Goal: Use online tool/utility: Utilize a website feature to perform a specific function

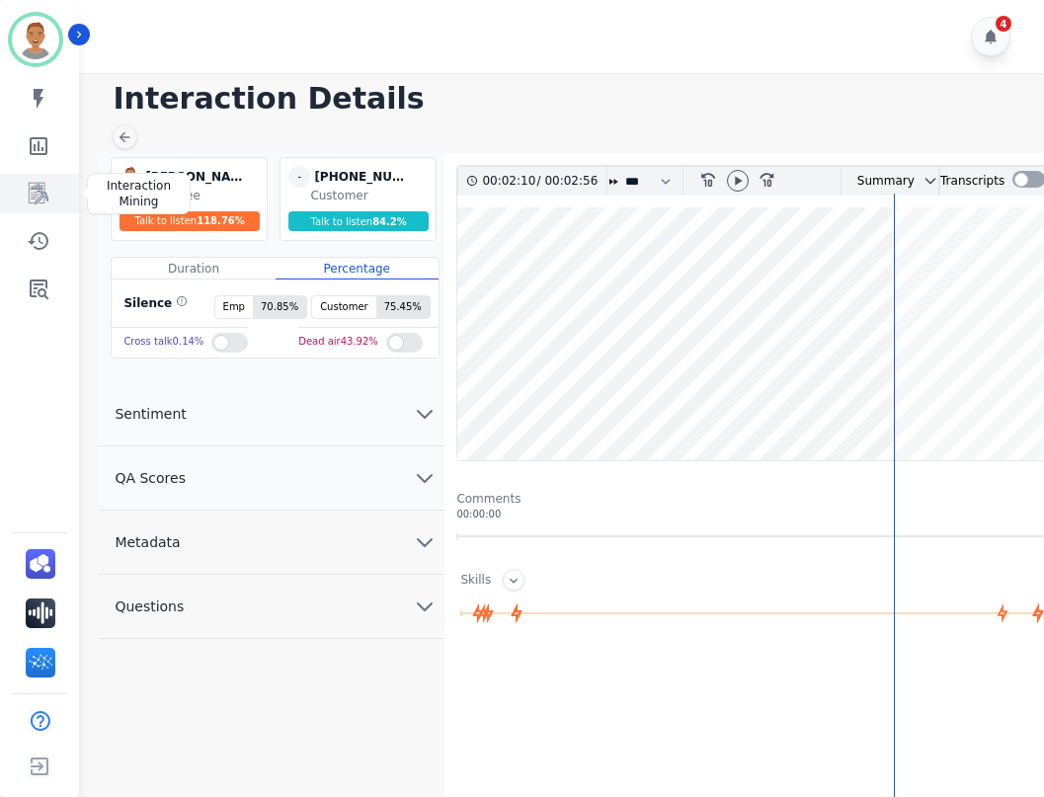
click at [28, 193] on icon "Sidebar" at bounding box center [39, 194] width 24 height 24
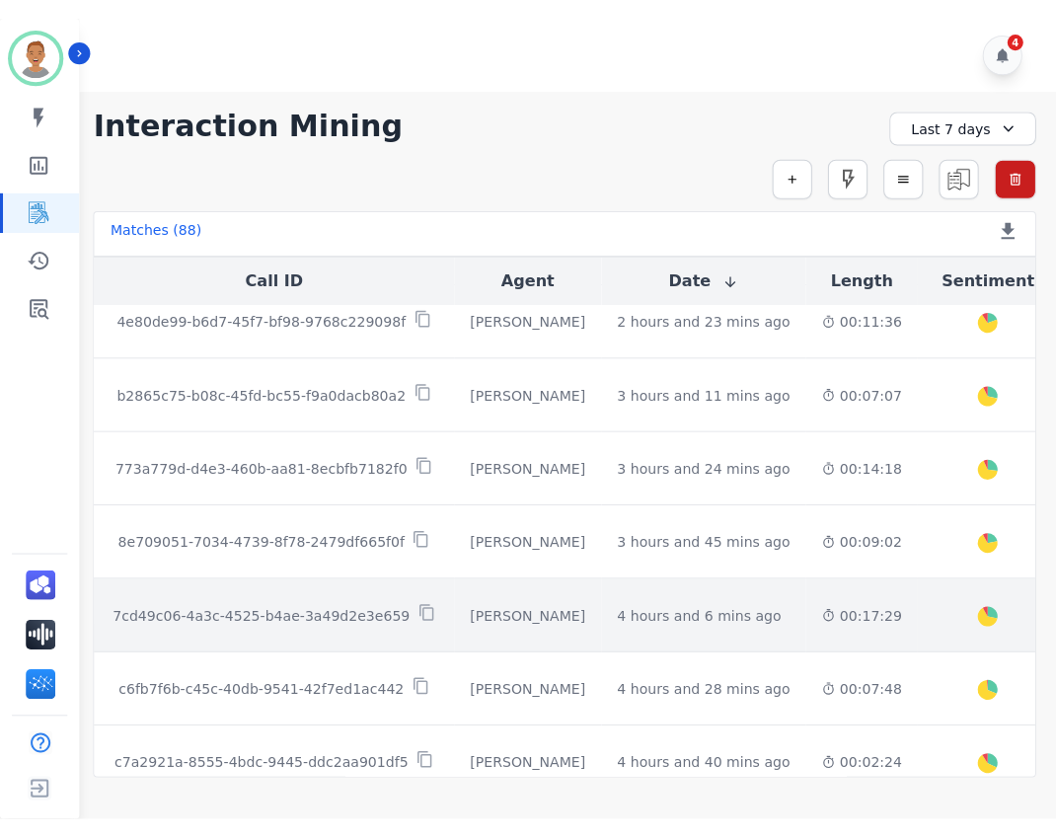
scroll to position [395, 0]
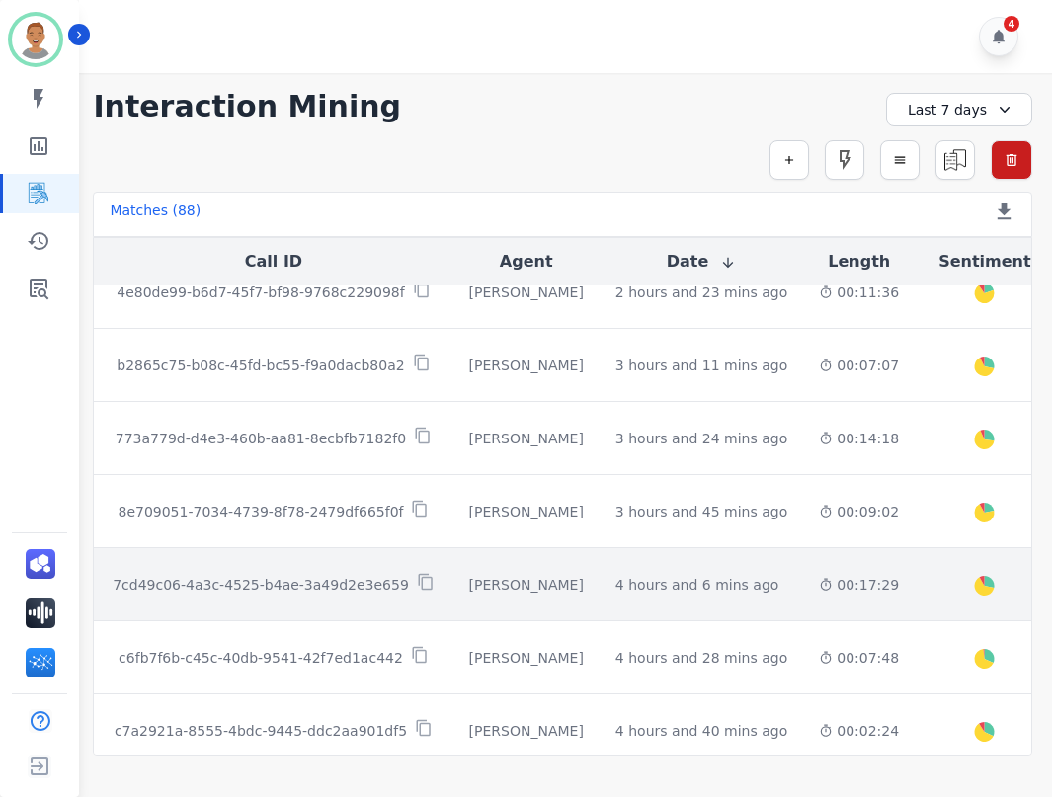
click at [803, 597] on td "00:17:29" at bounding box center [859, 584] width 112 height 73
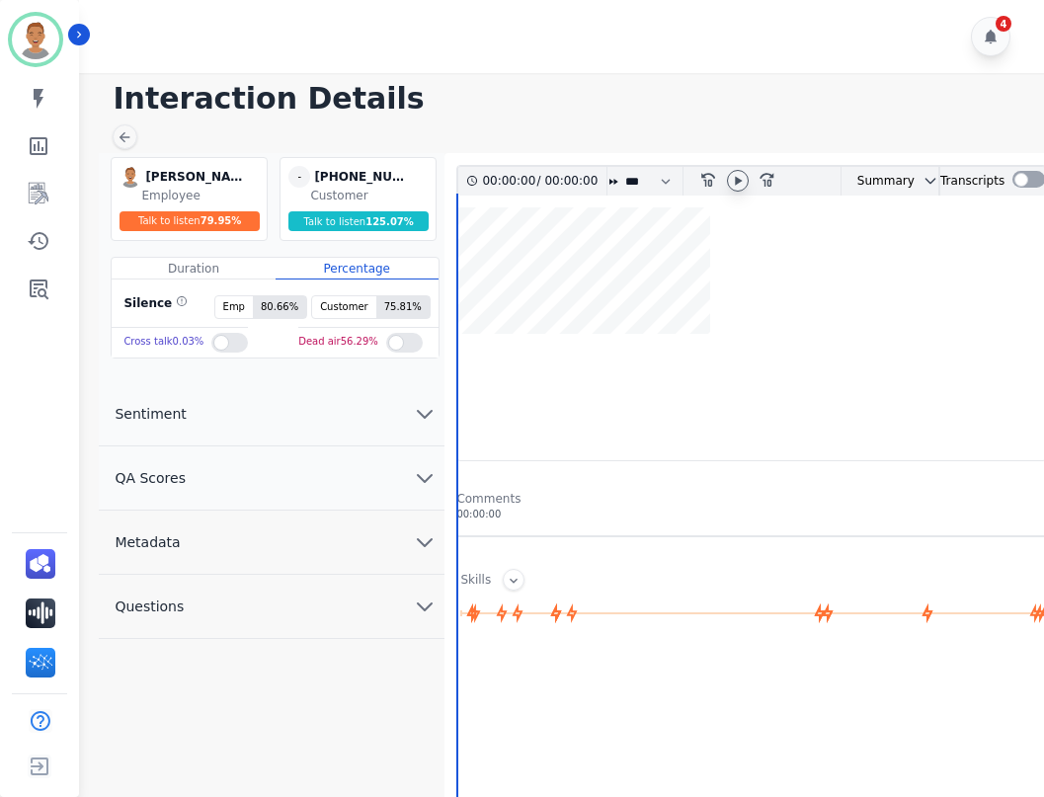
click at [737, 178] on icon at bounding box center [738, 180] width 7 height 9
drag, startPoint x: 690, startPoint y: 252, endPoint x: 718, endPoint y: 215, distance: 45.8
click at [693, 251] on wave at bounding box center [751, 333] width 588 height 253
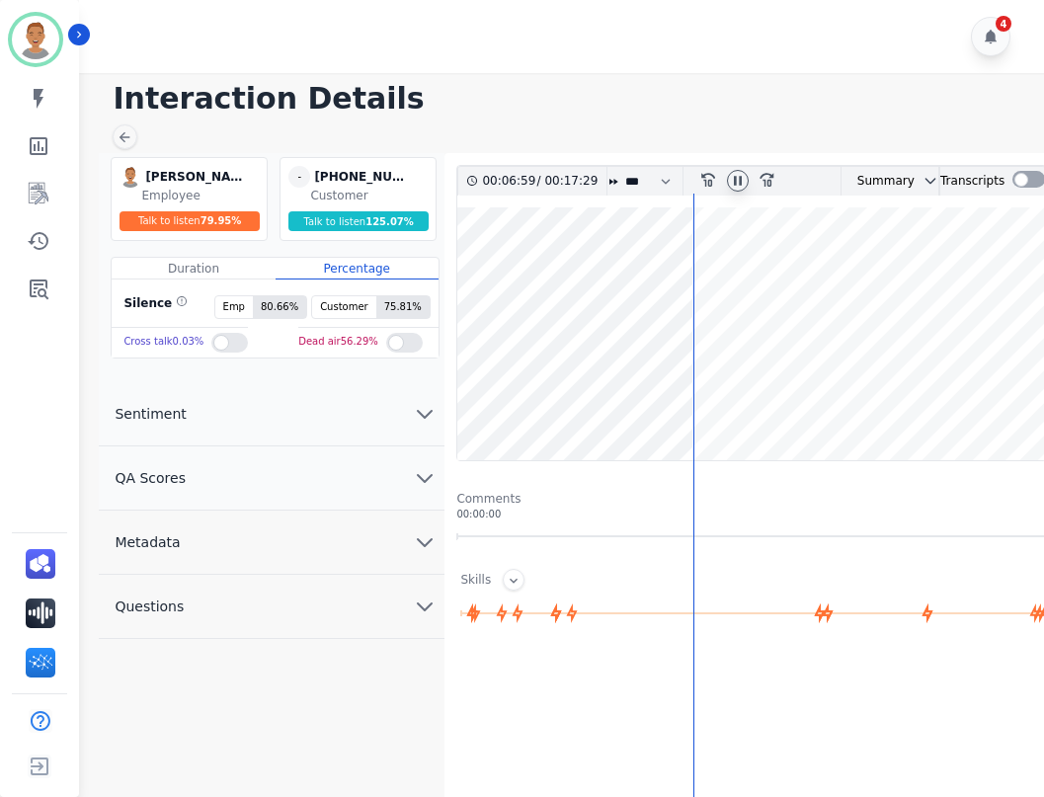
click at [734, 181] on icon at bounding box center [738, 180] width 8 height 9
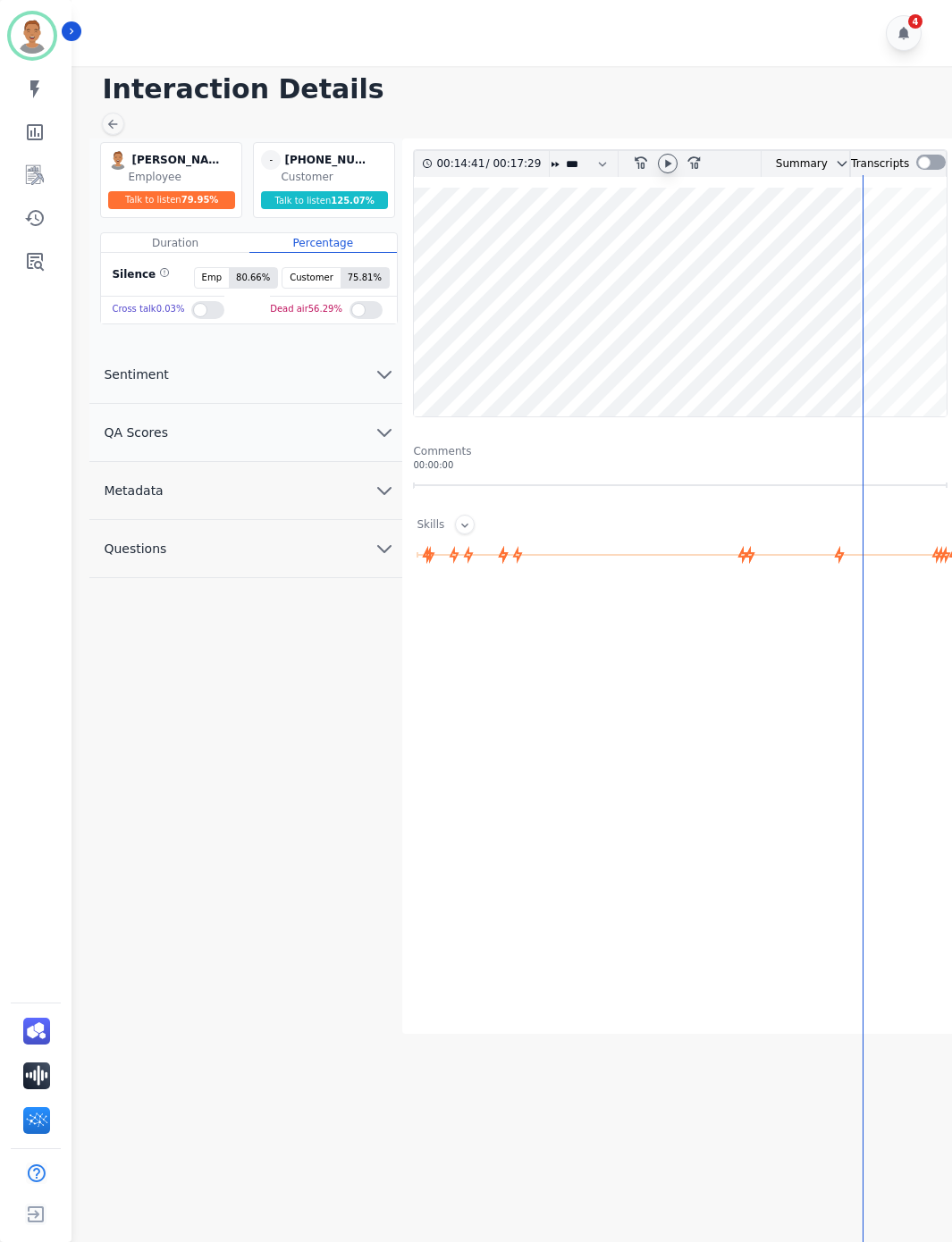
click at [664, 166] on icon at bounding box center [668, 164] width 14 height 14
